Goal: Transaction & Acquisition: Book appointment/travel/reservation

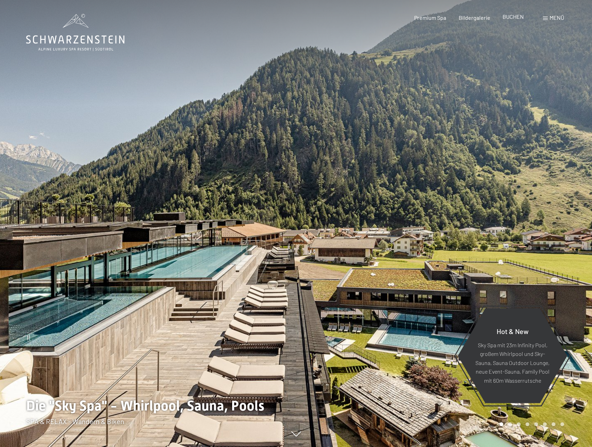
click at [511, 18] on span "BUCHEN" at bounding box center [512, 16] width 21 height 7
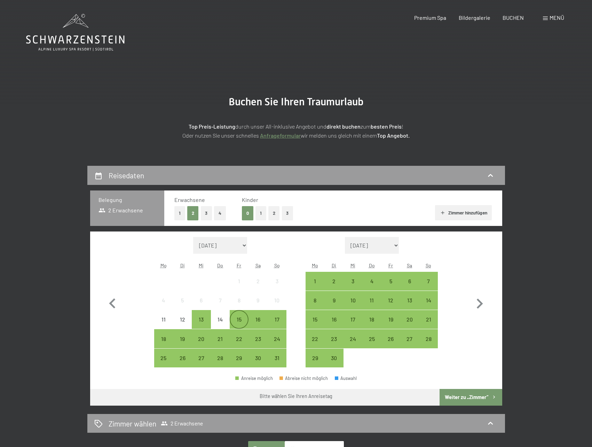
click at [243, 320] on div "15" at bounding box center [238, 325] width 17 height 17
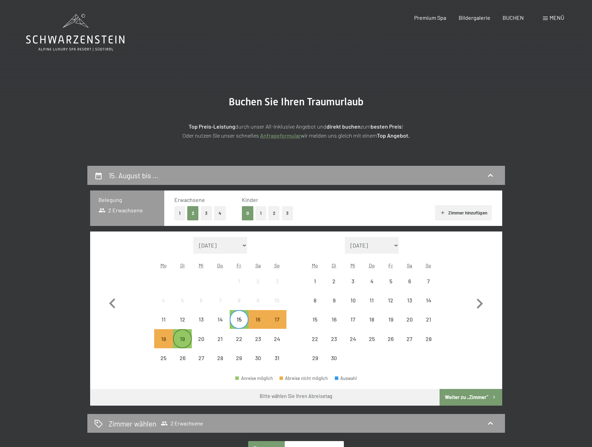
click at [186, 346] on div "19" at bounding box center [182, 344] width 17 height 17
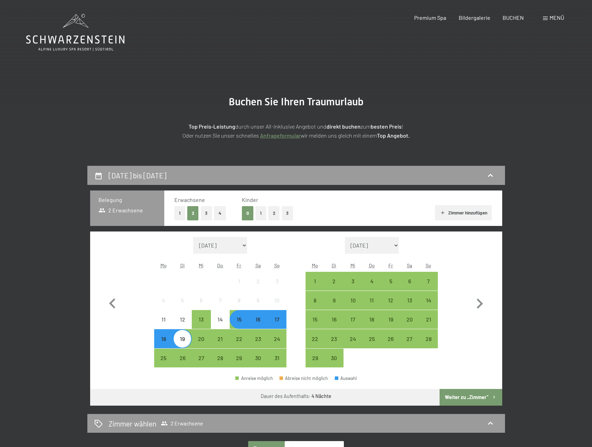
click at [463, 394] on button "Weiter zu „Zimmer“" at bounding box center [470, 397] width 62 height 17
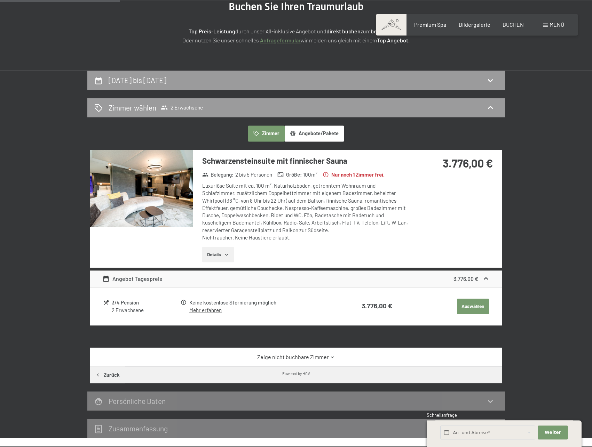
scroll to position [95, 0]
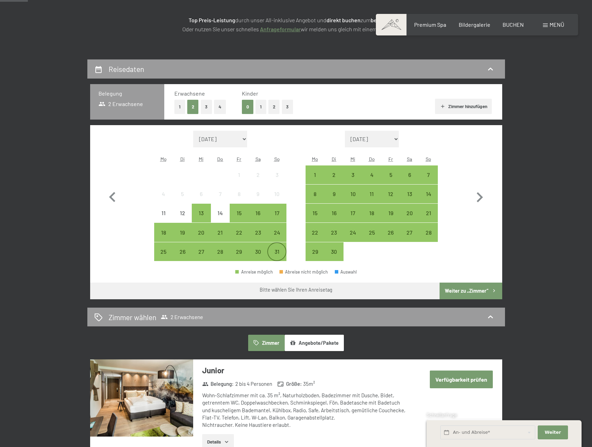
scroll to position [106, 0]
click at [281, 208] on div "17" at bounding box center [276, 212] width 17 height 17
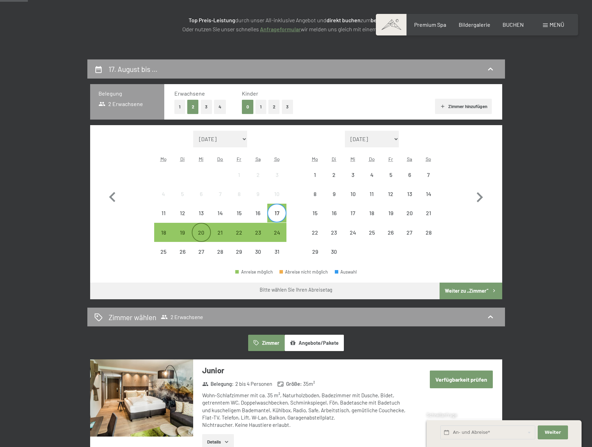
click at [201, 236] on div "20" at bounding box center [200, 238] width 17 height 17
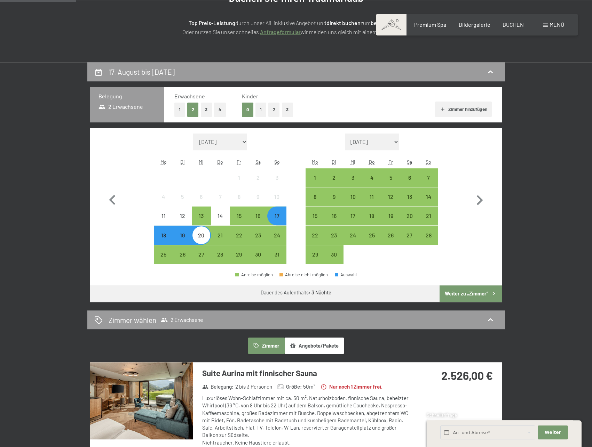
scroll to position [71, 0]
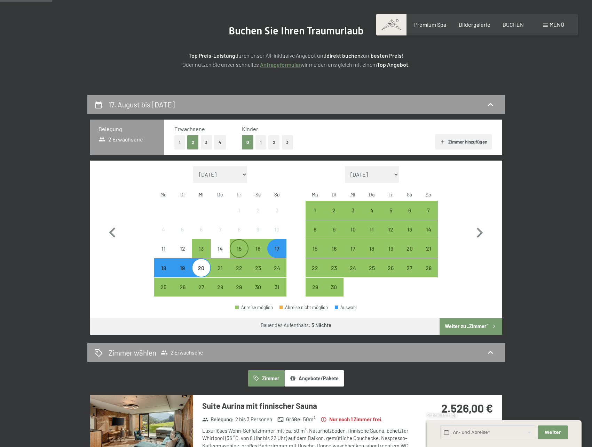
click at [242, 252] on div "15" at bounding box center [238, 254] width 17 height 17
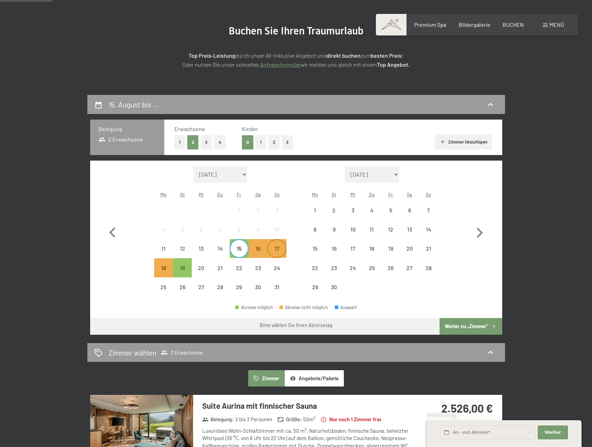
click at [274, 248] on div "17" at bounding box center [276, 254] width 17 height 17
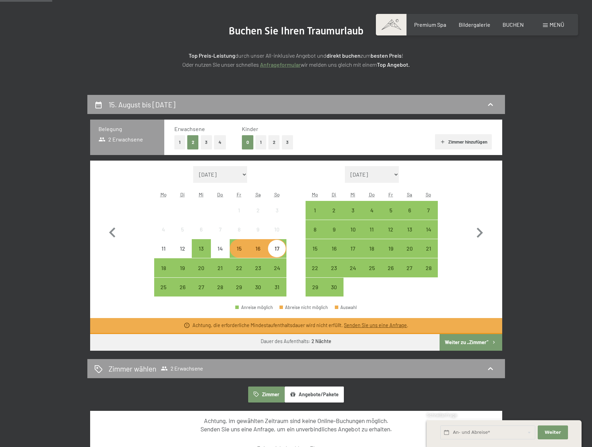
click at [244, 255] on div "15" at bounding box center [238, 254] width 17 height 17
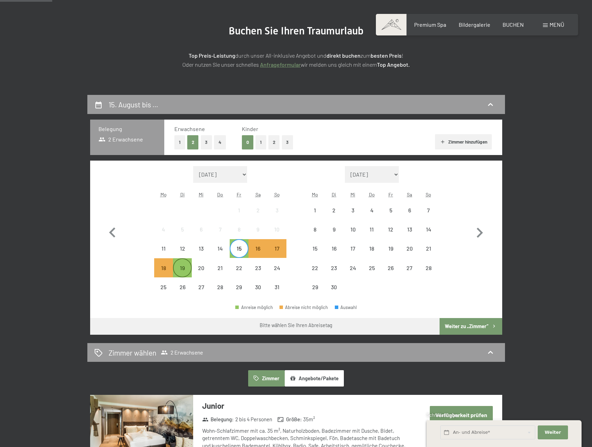
click at [184, 273] on div "19" at bounding box center [182, 273] width 17 height 17
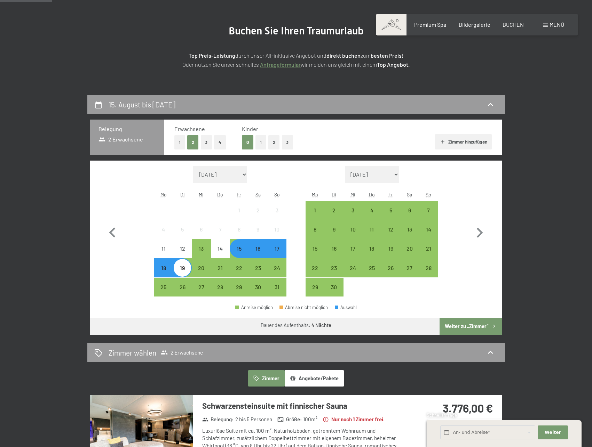
click at [236, 252] on div "15" at bounding box center [238, 254] width 17 height 17
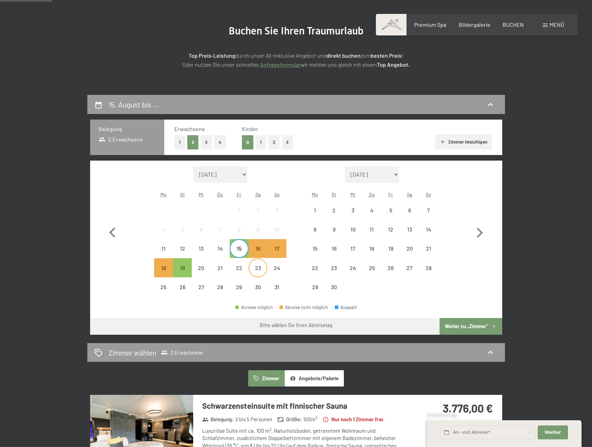
click at [258, 270] on div "23" at bounding box center [257, 273] width 17 height 17
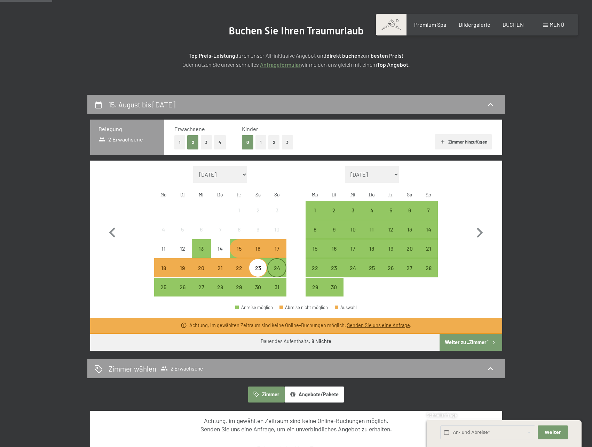
click at [271, 273] on div "24" at bounding box center [276, 273] width 17 height 17
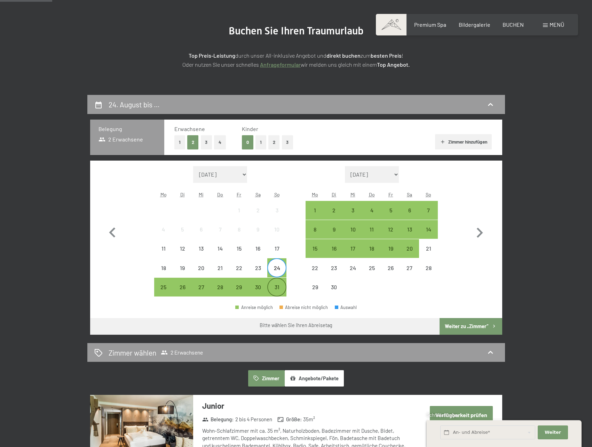
click at [277, 283] on div "31" at bounding box center [276, 287] width 17 height 17
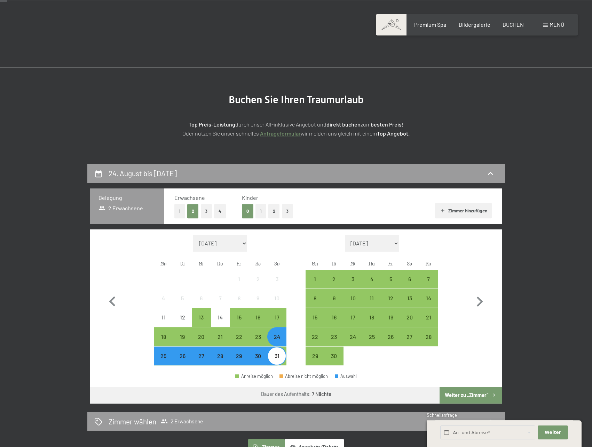
scroll to position [0, 0]
